Goal: Complete application form

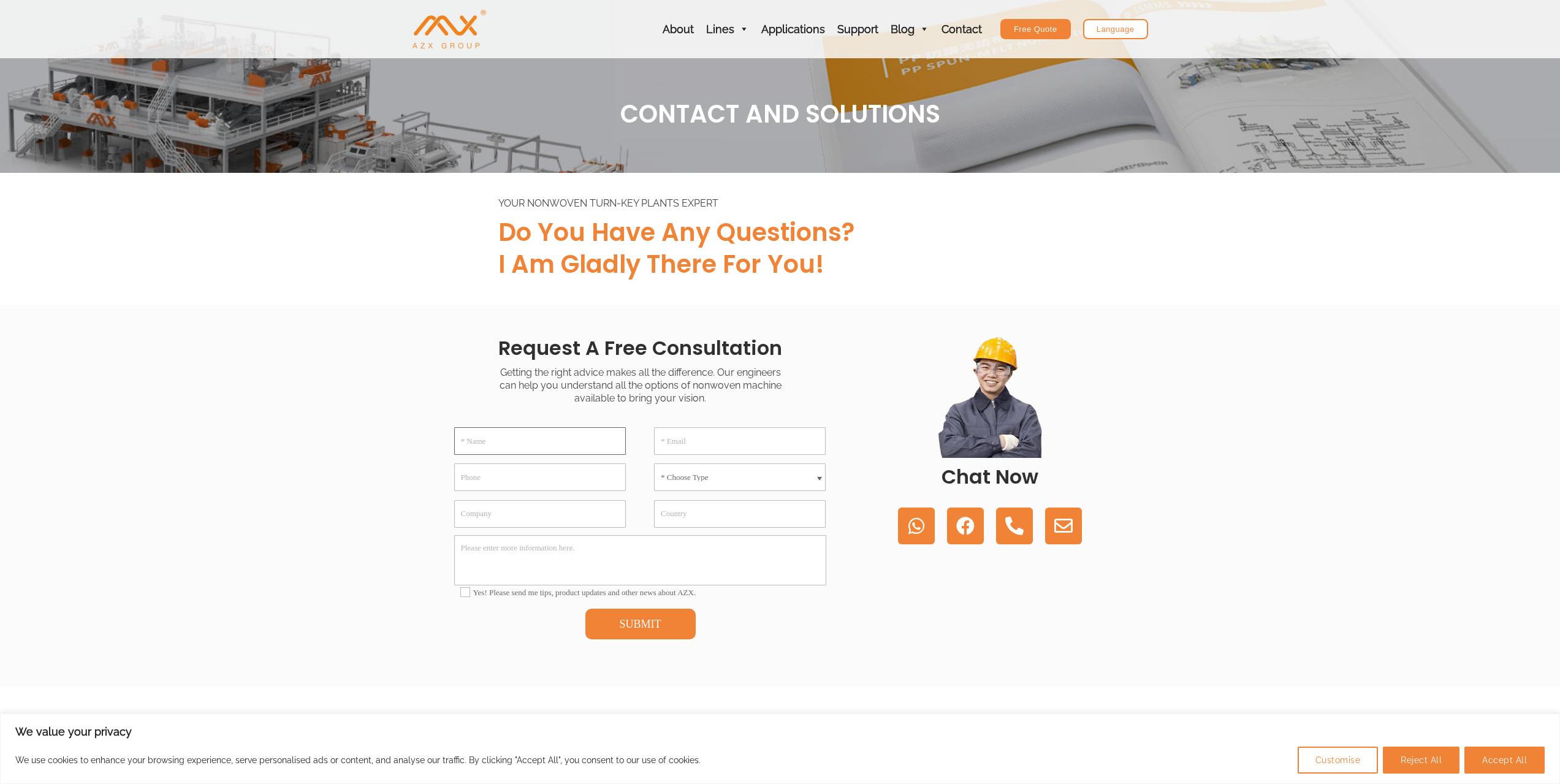
click at [532, 443] on input "* Name" at bounding box center [540, 441] width 172 height 27
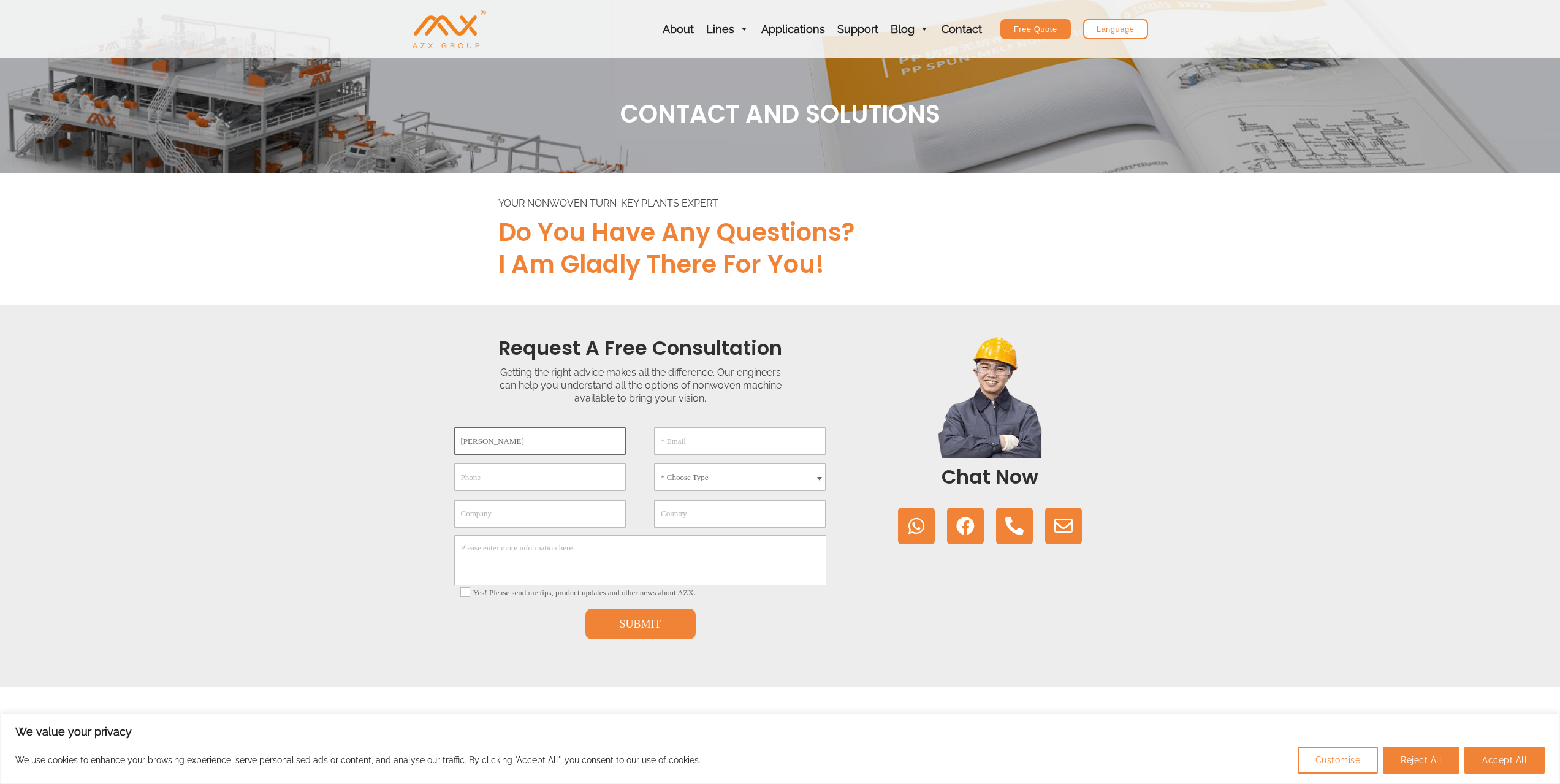
type input "[PERSON_NAME]"
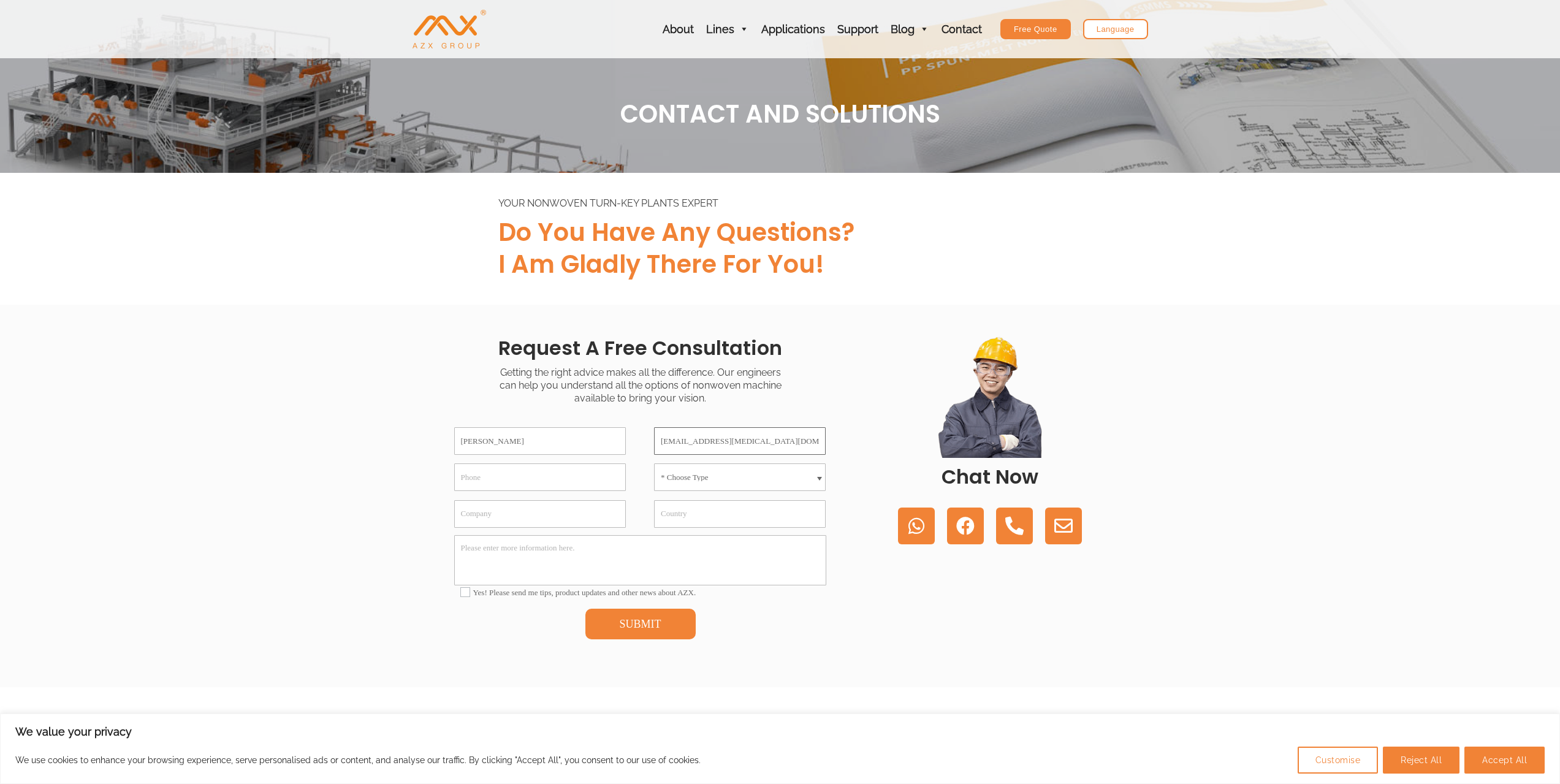
type input "[EMAIL_ADDRESS][MEDICAL_DATA][DOMAIN_NAME]"
click at [728, 478] on select "* Choose Type Meltblown Non woven Machine Spunbond Non woven Machine Spun-melt …" at bounding box center [740, 477] width 172 height 27
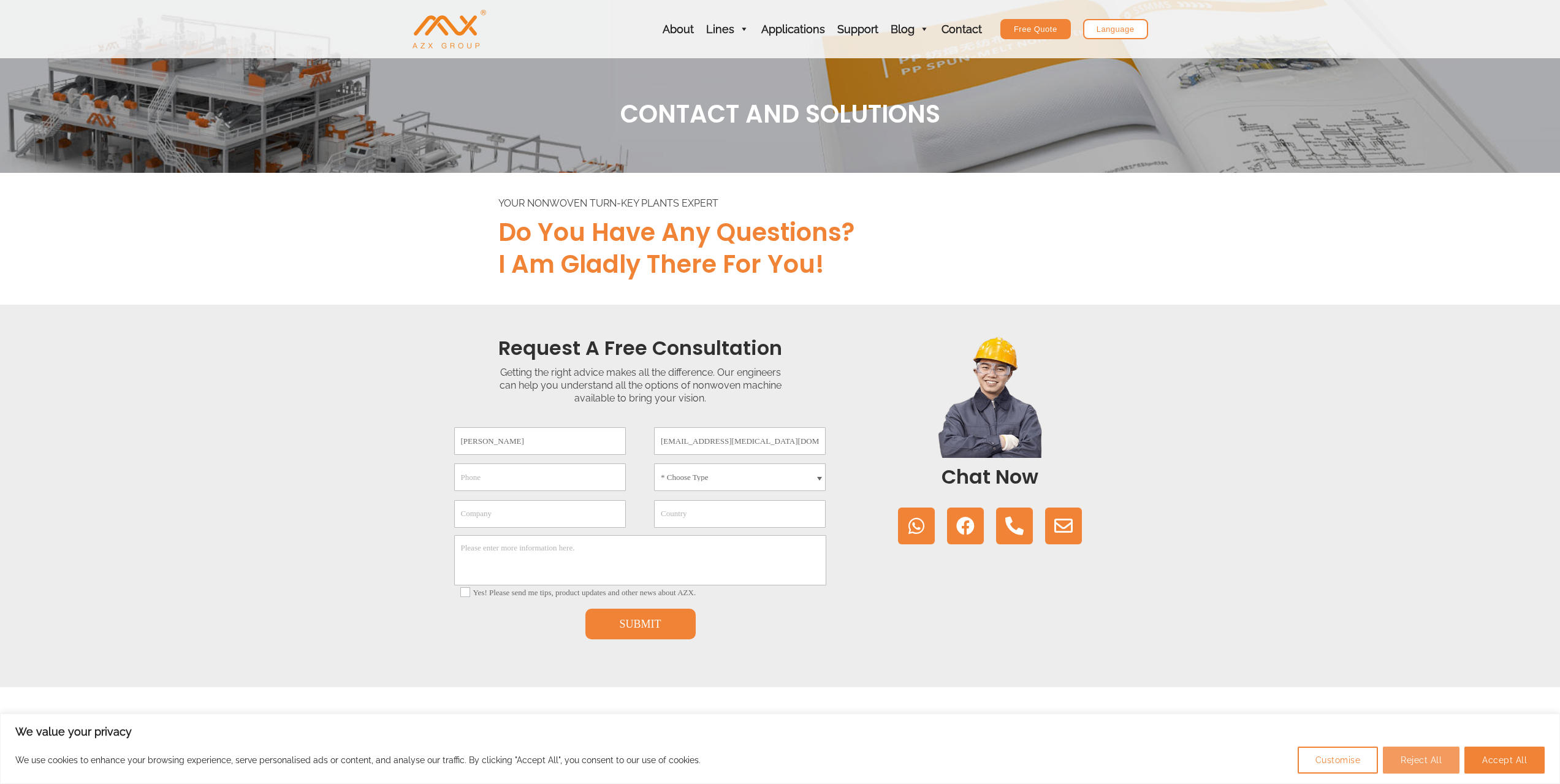
click at [1425, 759] on button "Reject All" at bounding box center [1421, 760] width 77 height 27
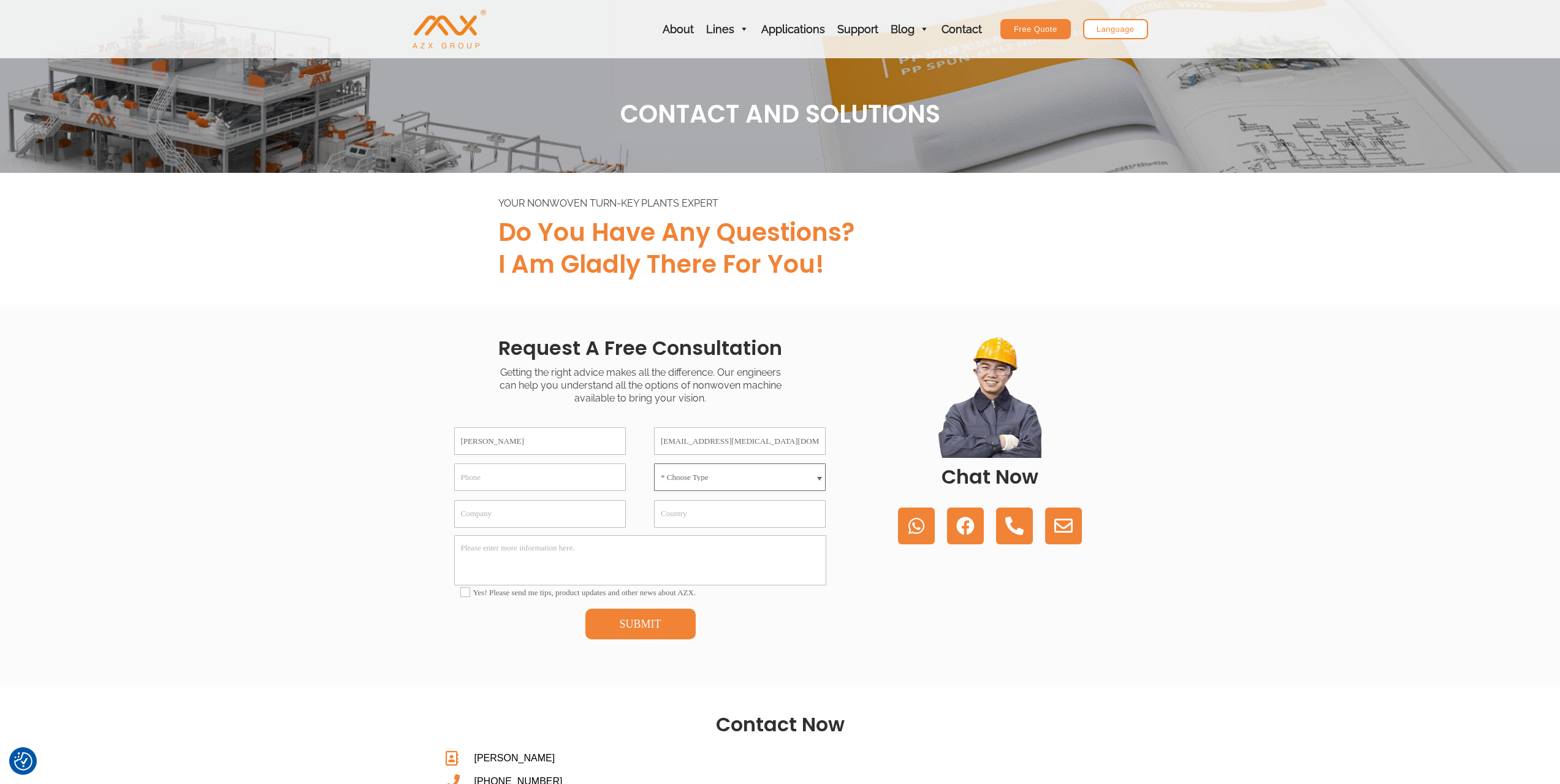
click at [710, 483] on select "* Choose Type Meltblown Non woven Machine Spunbond Non woven Machine Spun-melt …" at bounding box center [740, 477] width 172 height 27
click at [519, 516] on input "Company" at bounding box center [540, 514] width 172 height 27
type input "[MEDICAL_DATA]"
click at [762, 514] on input "Country" at bounding box center [740, 514] width 172 height 27
type input "c"
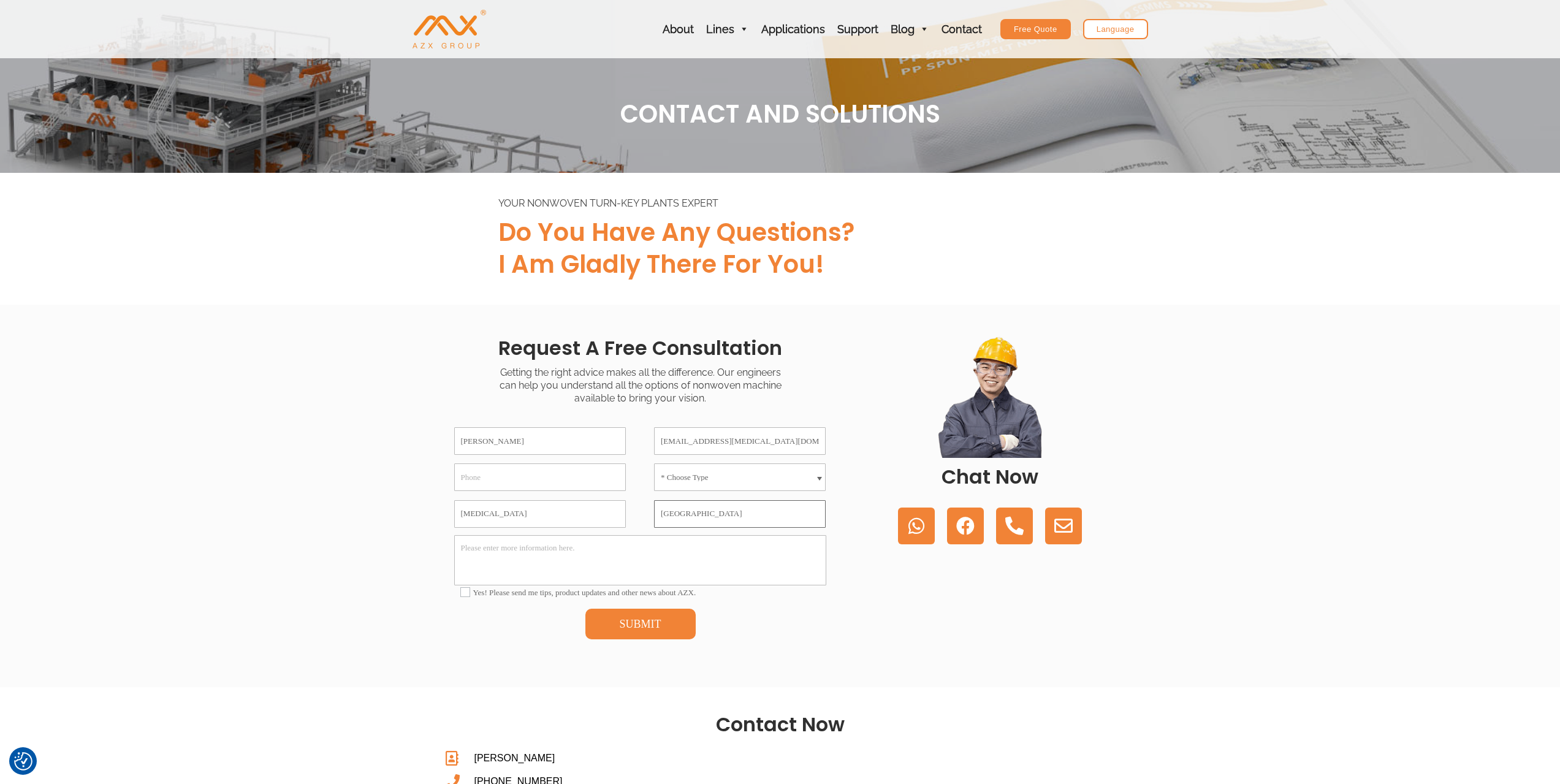
type input "[GEOGRAPHIC_DATA]"
click at [675, 481] on select "* Choose Type Meltblown Non woven Machine Spunbond Non woven Machine Spun-melt …" at bounding box center [740, 477] width 172 height 27
click at [534, 517] on input "[MEDICAL_DATA]" at bounding box center [540, 514] width 172 height 27
type input "[MEDICAL_DATA] Corp"
click at [788, 471] on select "* Choose Type Meltblown Non woven Machine Spunbond Non woven Machine Spun-melt …" at bounding box center [740, 477] width 172 height 27
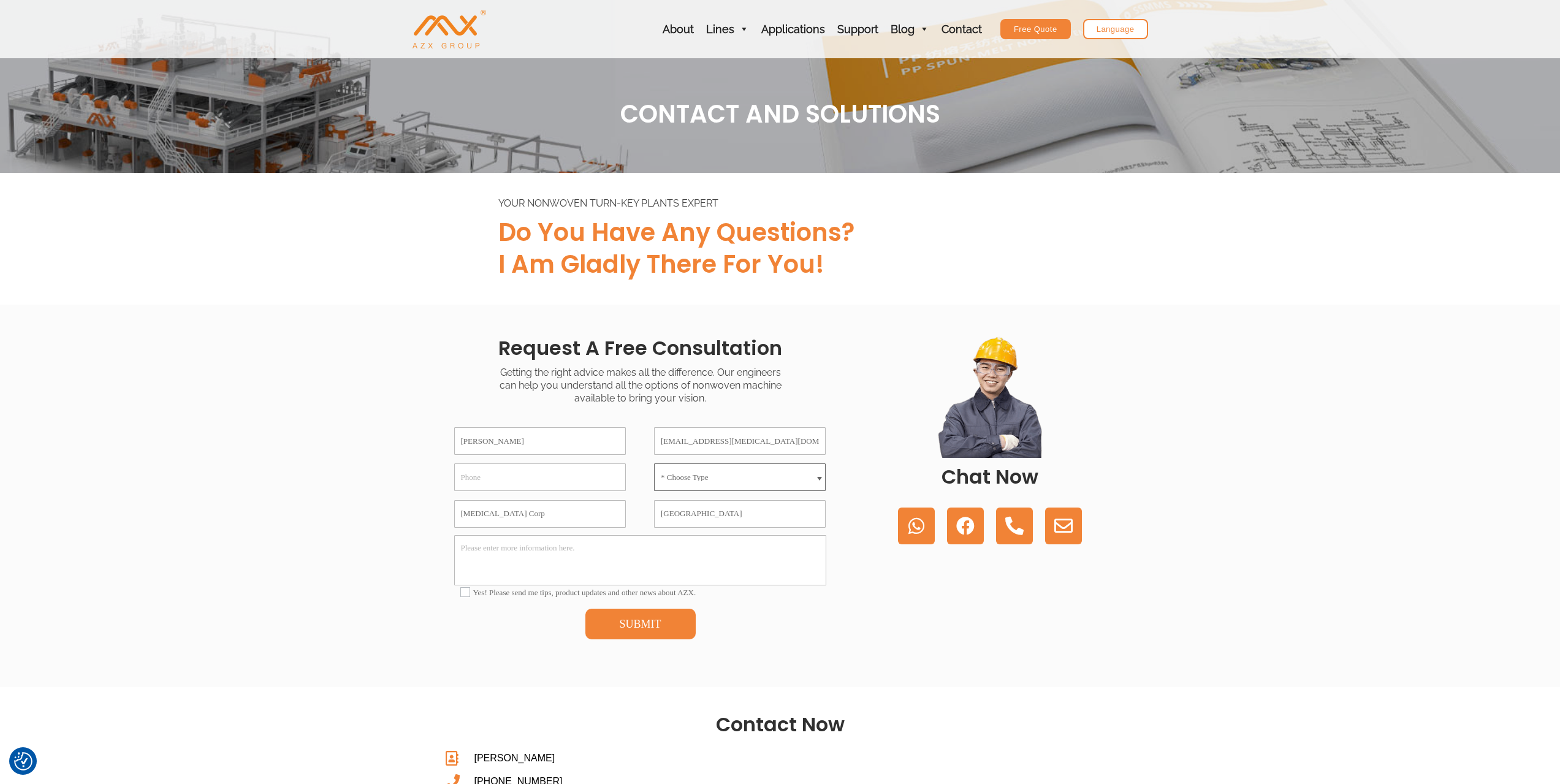
select select "Others"
click at [654, 463] on select "* Choose Type Meltblown Non woven Machine Spunbond Non woven Machine Spun-melt …" at bounding box center [740, 477] width 172 height 27
click at [568, 557] on textarea "Please enter more information here." at bounding box center [640, 560] width 372 height 51
click at [589, 547] on textarea "We are looking for a non woven using needles to tangle the fibre" at bounding box center [640, 560] width 372 height 51
click at [767, 549] on textarea "We are looking for a non woven line using needles to tangle the fibre. Capacity…" at bounding box center [640, 560] width 372 height 51
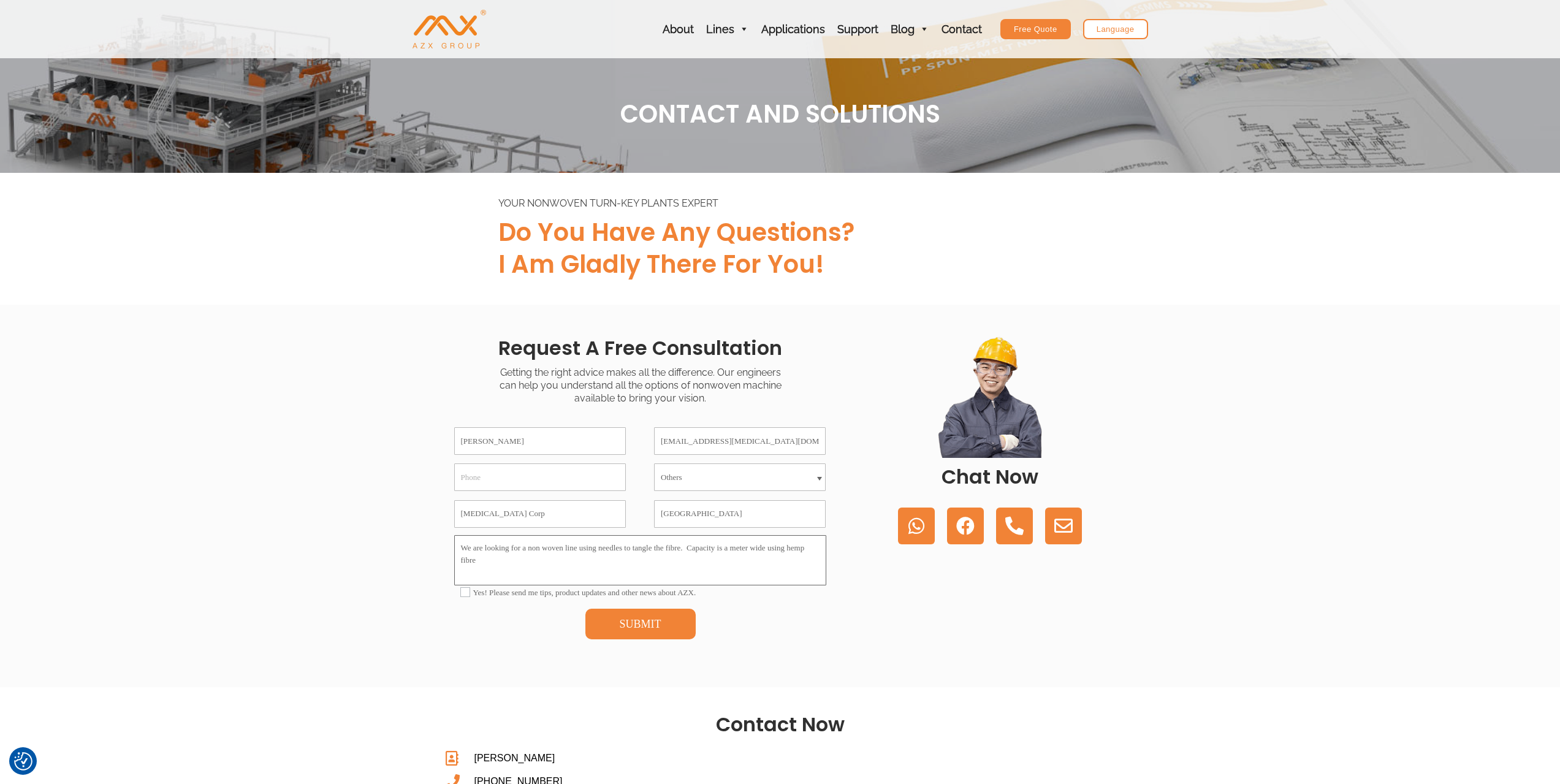
click at [767, 549] on textarea "We are looking for a non woven line using needles to tangle the fibre. Capacity…" at bounding box center [640, 560] width 372 height 51
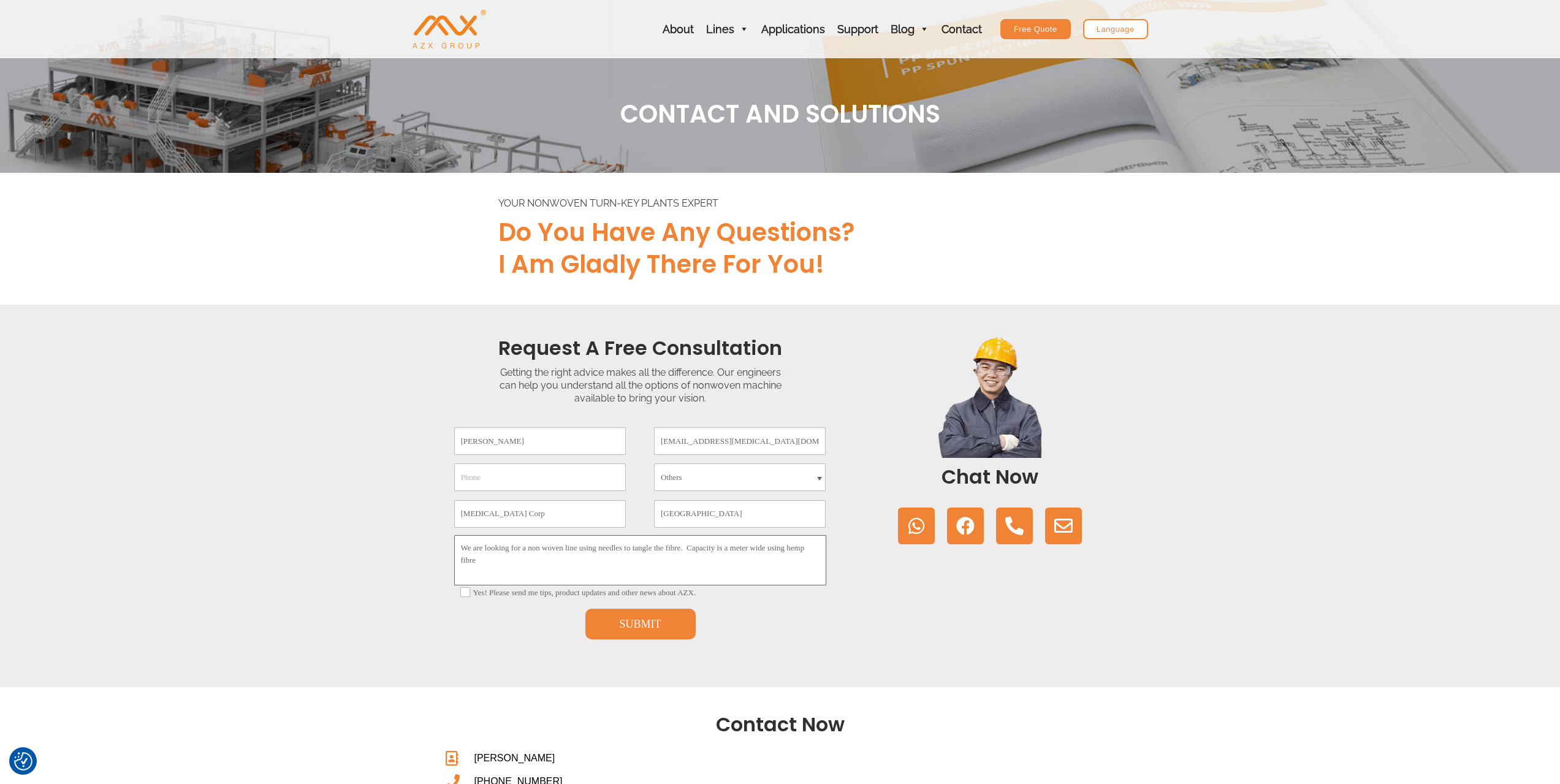
type textarea "We are looking for a non woven line using needles to tangle the fibre. Capacity…"
click at [456, 34] on img "AZX Nonwoven Machine" at bounding box center [449, 29] width 74 height 39
